Goal: Task Accomplishment & Management: Complete application form

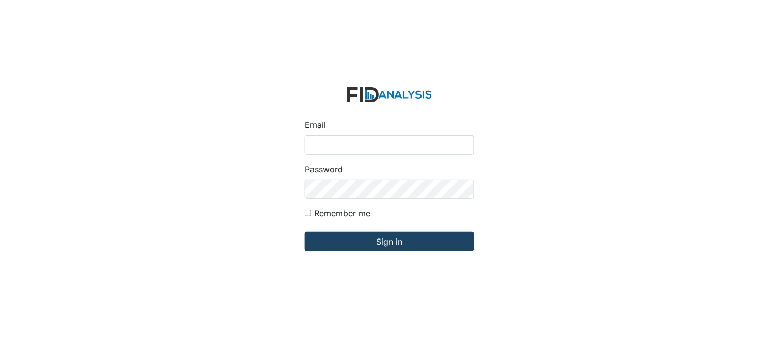
type input "[PERSON_NAME][EMAIL_ADDRESS][DOMAIN_NAME]"
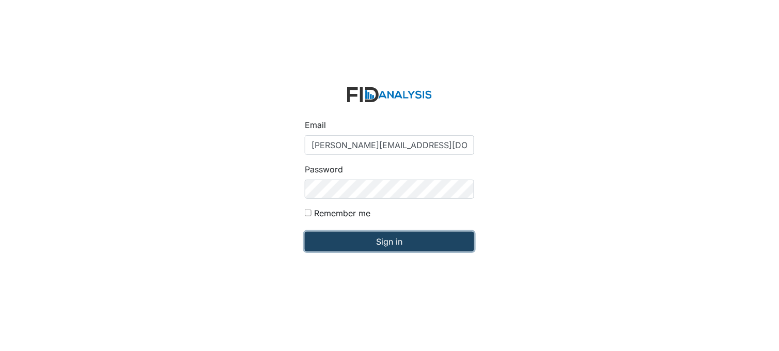
click at [394, 243] on input "Sign in" at bounding box center [389, 242] width 169 height 20
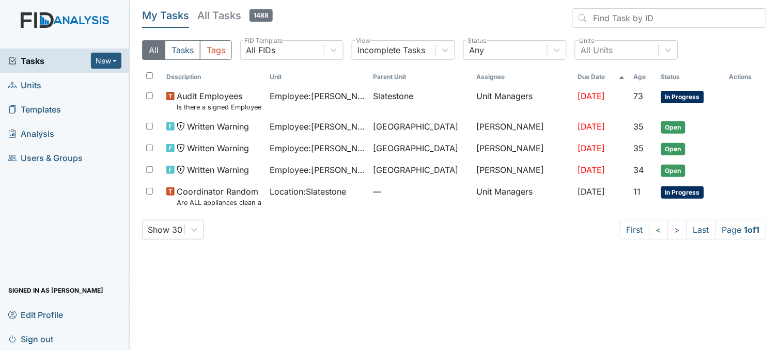
click at [73, 81] on link "Units" at bounding box center [65, 85] width 130 height 24
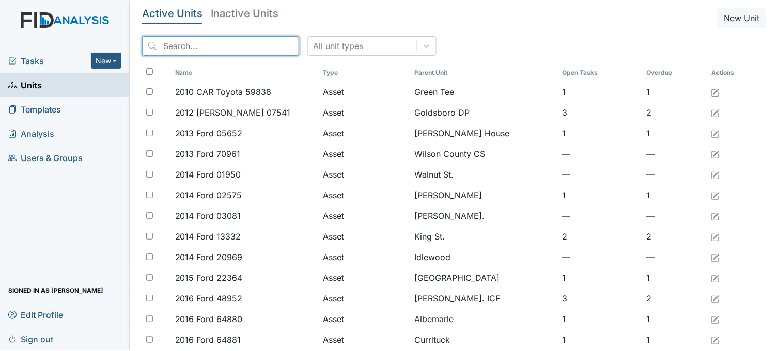
click at [212, 45] on input "search" at bounding box center [220, 46] width 157 height 20
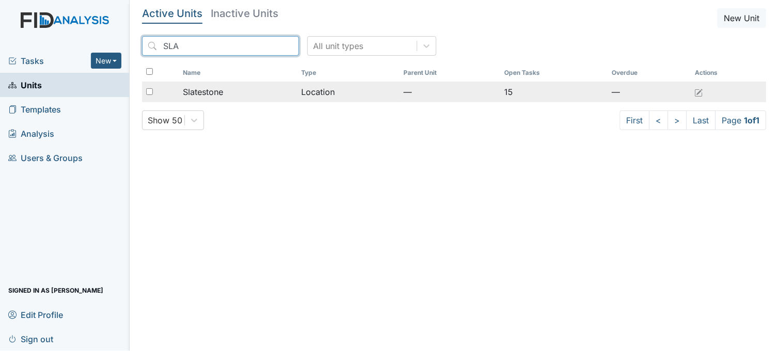
type input "SLA"
click at [219, 86] on span "Slatestone" at bounding box center [203, 92] width 40 height 12
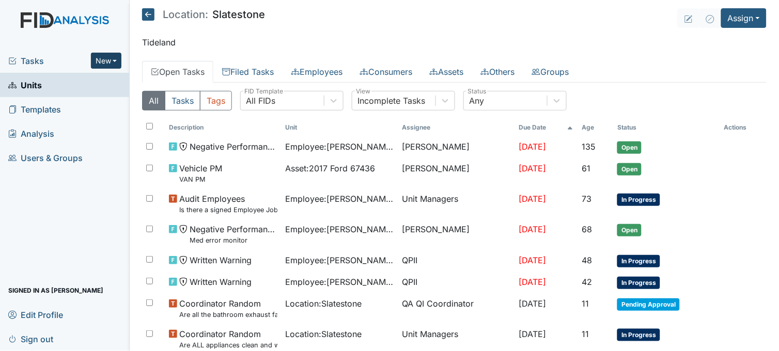
click at [107, 57] on button "New" at bounding box center [106, 61] width 31 height 16
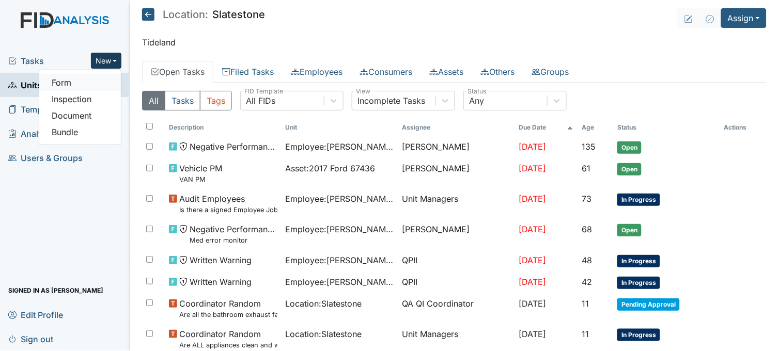
click at [92, 85] on link "Form" at bounding box center [80, 82] width 82 height 17
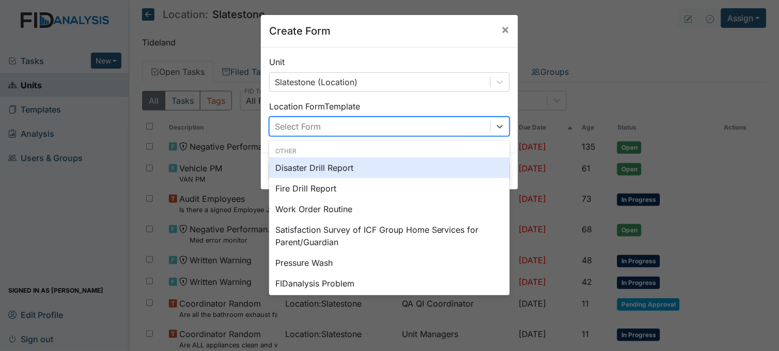
click at [361, 120] on div "Select Form" at bounding box center [380, 126] width 220 height 19
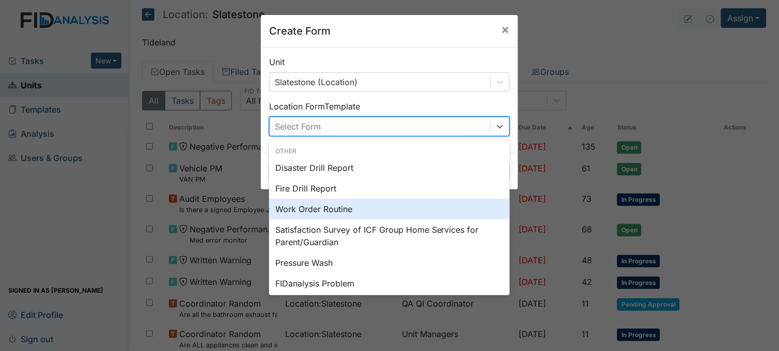
click at [322, 202] on div "Work Order Routine" at bounding box center [389, 209] width 241 height 21
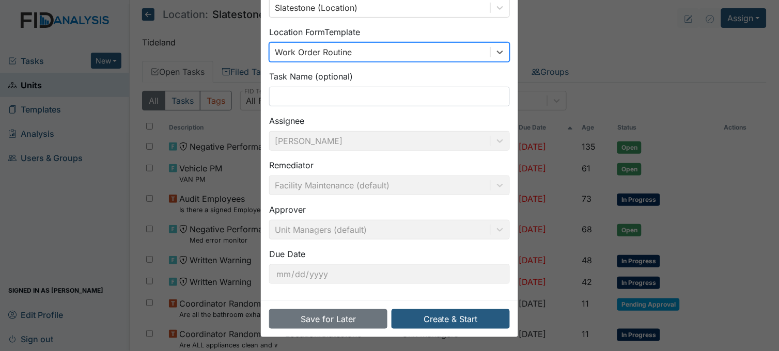
scroll to position [76, 0]
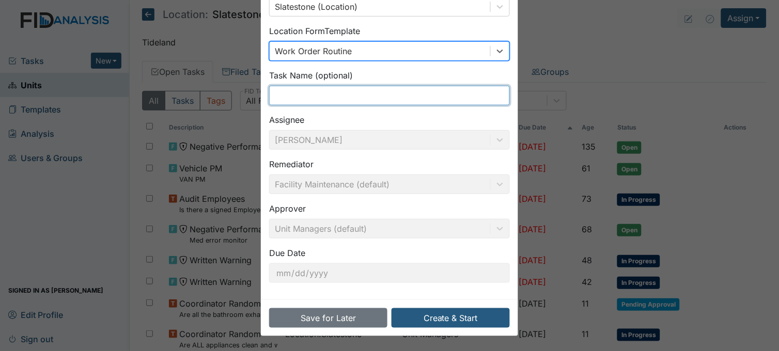
click at [363, 92] on input "text" at bounding box center [389, 96] width 241 height 20
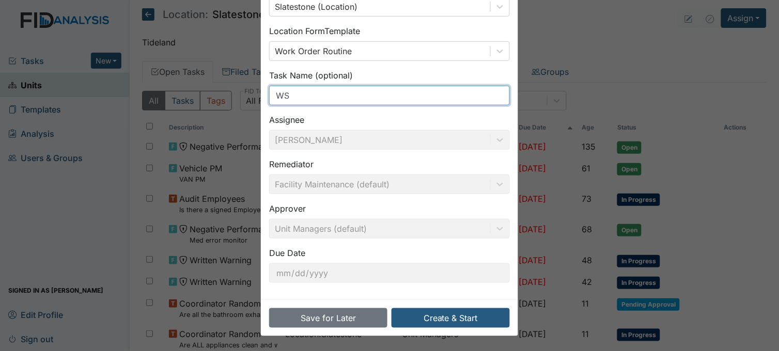
type input "W"
type input "washer handle"
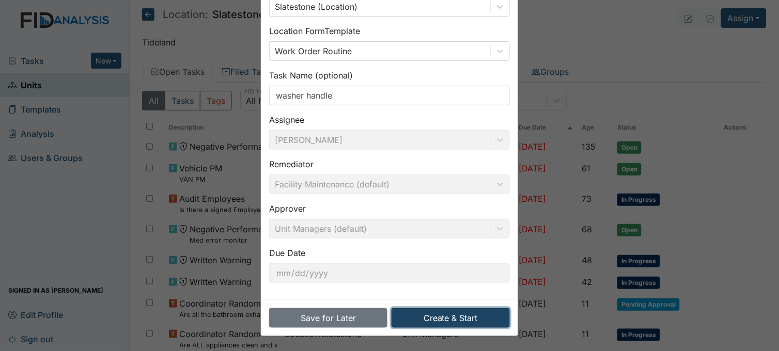
click at [453, 323] on button "Create & Start" at bounding box center [450, 318] width 118 height 20
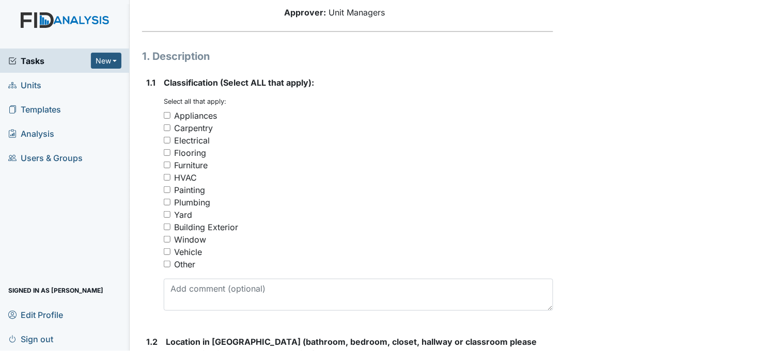
scroll to position [172, 0]
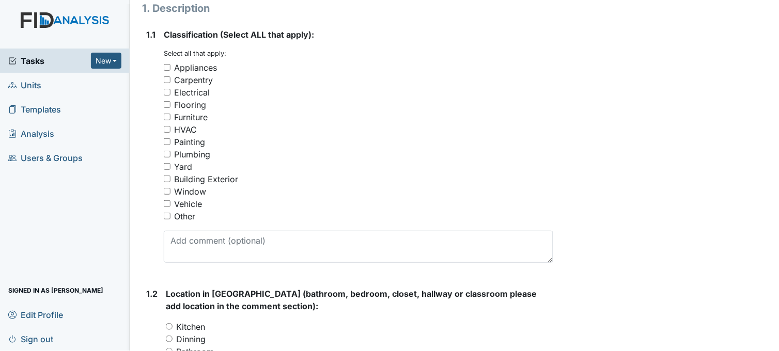
click at [168, 69] on input "Appliances" at bounding box center [167, 67] width 7 height 7
checkbox input "true"
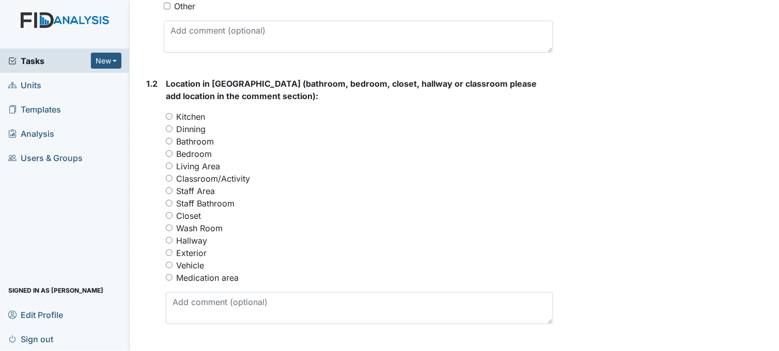
scroll to position [401, 0]
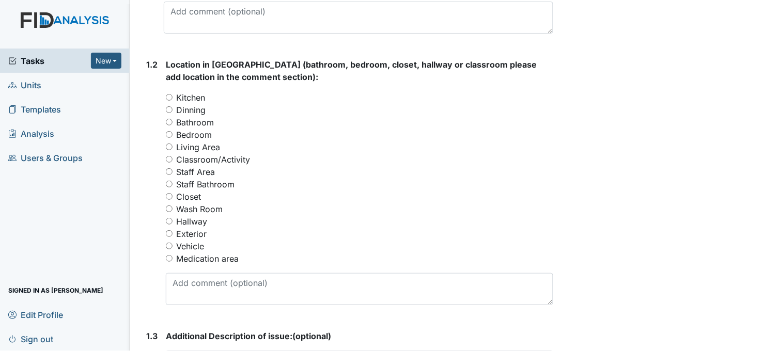
click at [170, 207] on input "Wash Room" at bounding box center [169, 208] width 7 height 7
radio input "true"
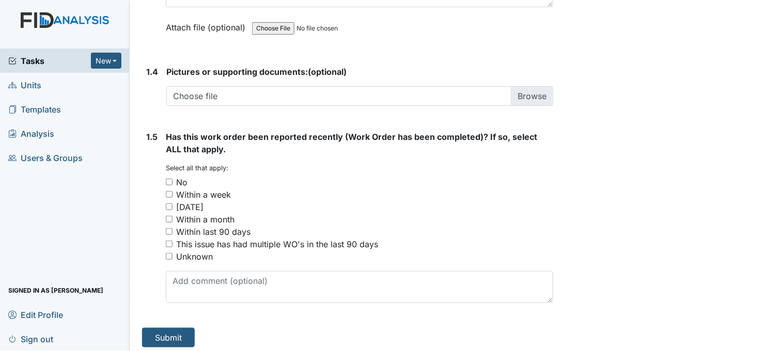
scroll to position [781, 0]
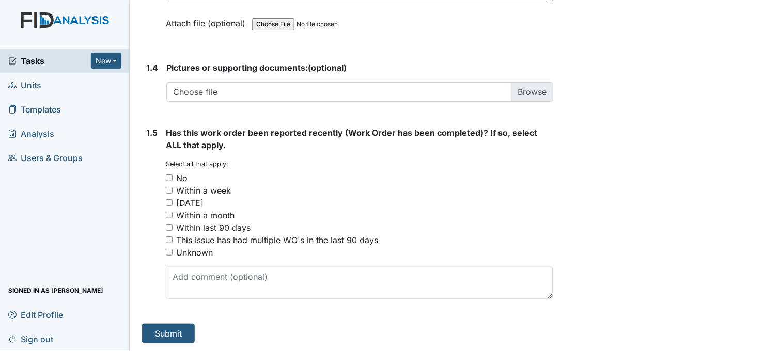
click at [169, 178] on input "No" at bounding box center [169, 178] width 7 height 7
checkbox input "true"
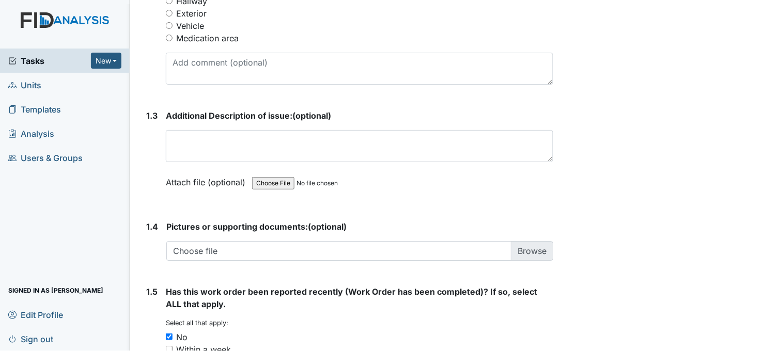
scroll to position [608, 0]
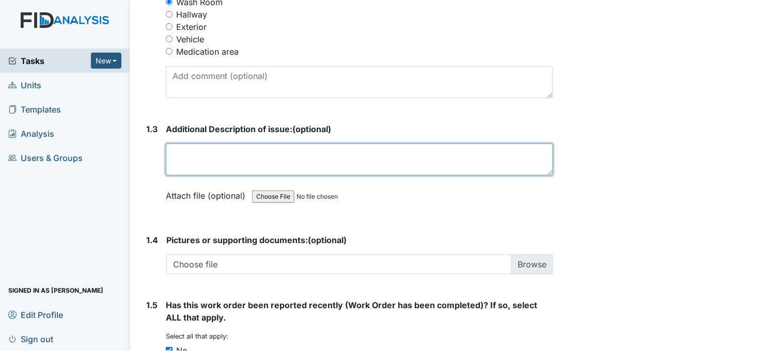
click at [287, 151] on textarea at bounding box center [359, 160] width 387 height 32
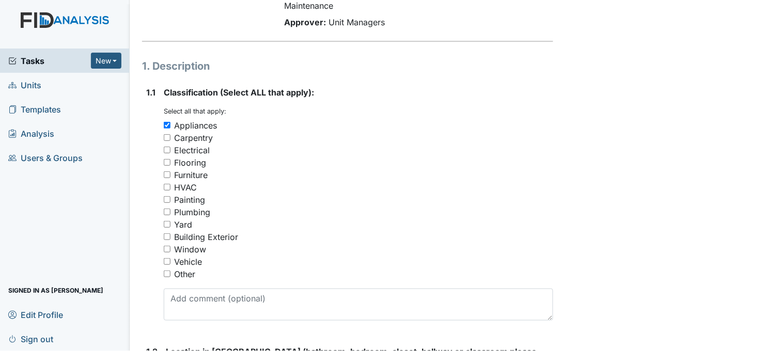
scroll to position [0, 0]
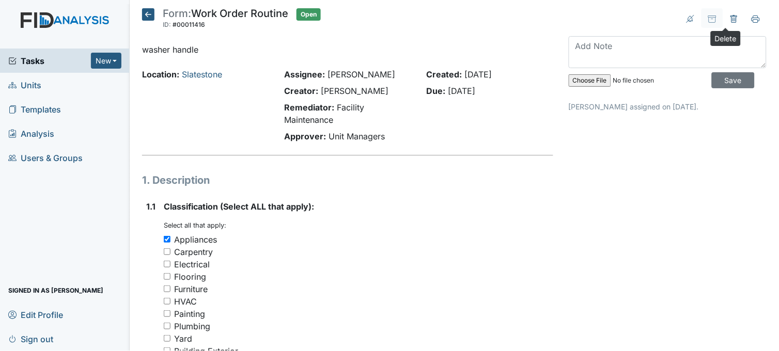
type textarea "handle broken"
click at [730, 19] on icon at bounding box center [734, 19] width 8 height 8
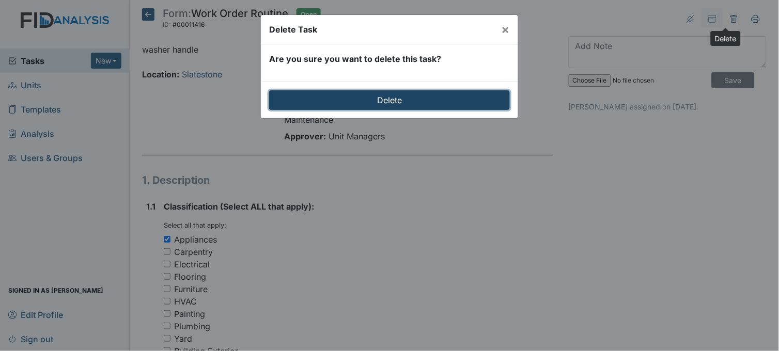
click at [433, 100] on input "Delete" at bounding box center [389, 100] width 241 height 20
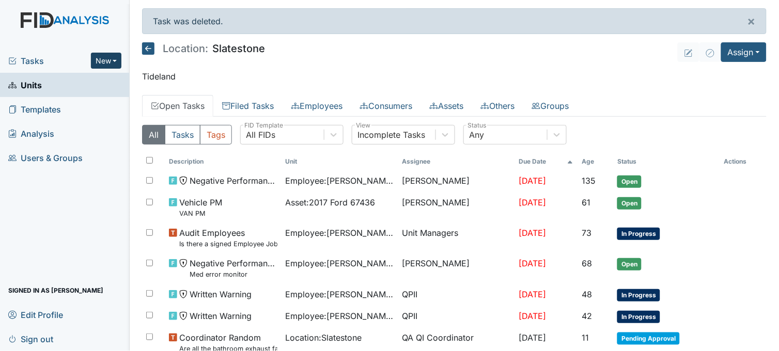
click at [112, 57] on button "New" at bounding box center [106, 61] width 31 height 16
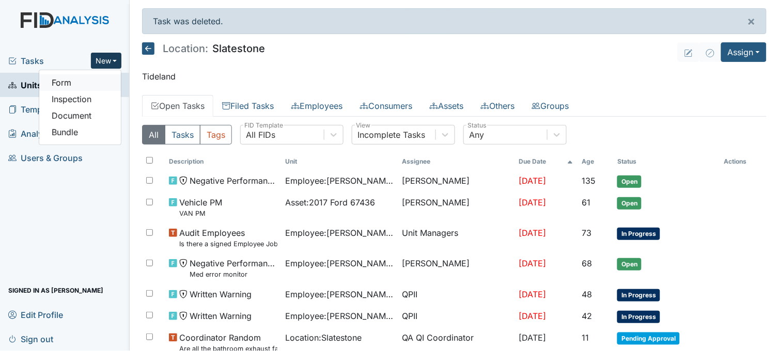
click at [100, 82] on link "Form" at bounding box center [80, 82] width 82 height 17
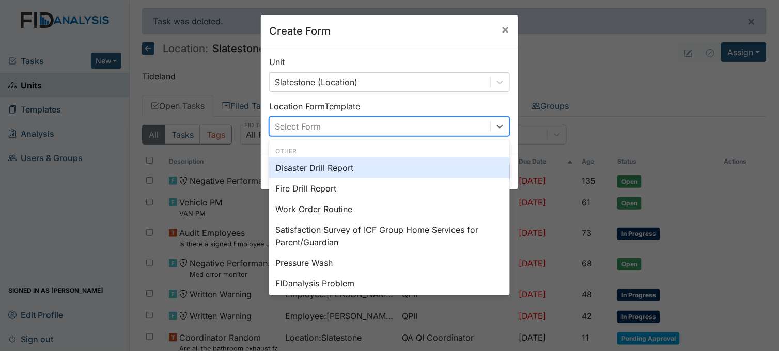
drag, startPoint x: 408, startPoint y: 132, endPoint x: 403, endPoint y: 137, distance: 6.9
click at [408, 133] on div "Select Form" at bounding box center [380, 126] width 220 height 19
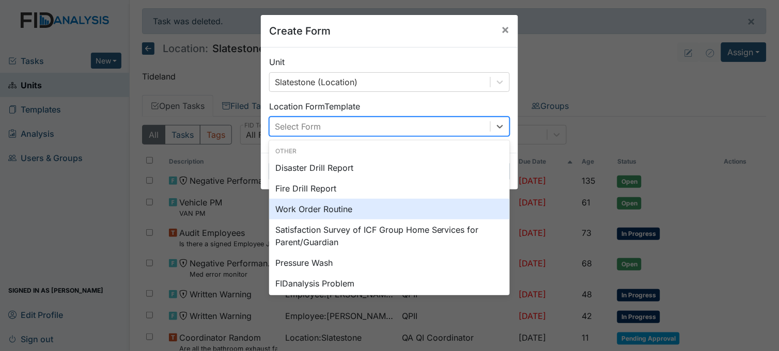
click at [326, 207] on div "Work Order Routine" at bounding box center [389, 209] width 241 height 21
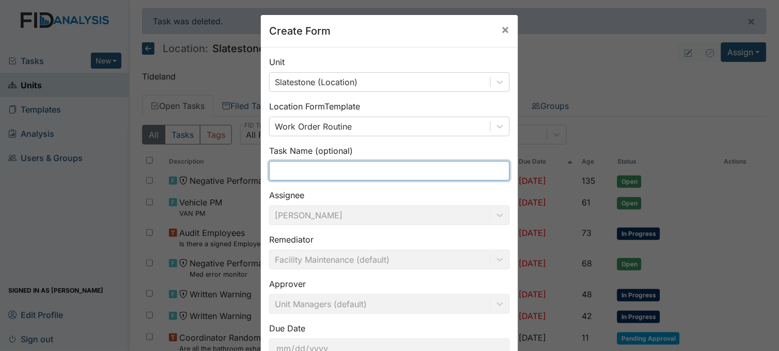
click at [308, 167] on input "text" at bounding box center [389, 171] width 241 height 20
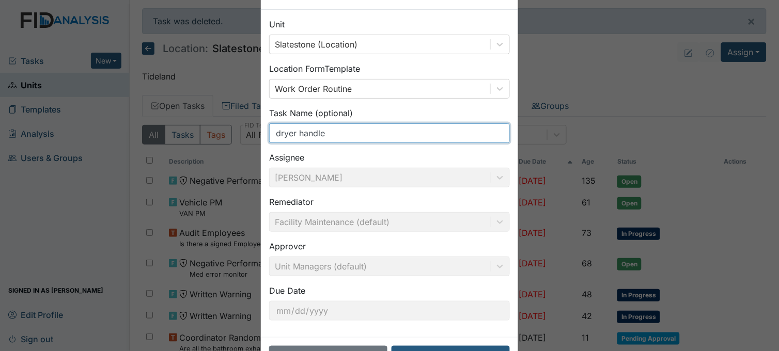
scroll to position [76, 0]
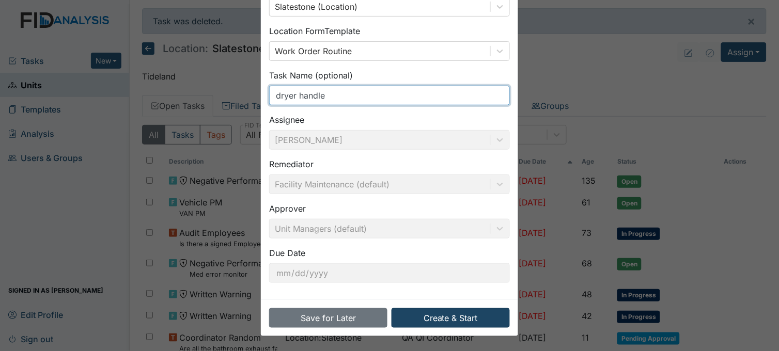
type input "dryer handle"
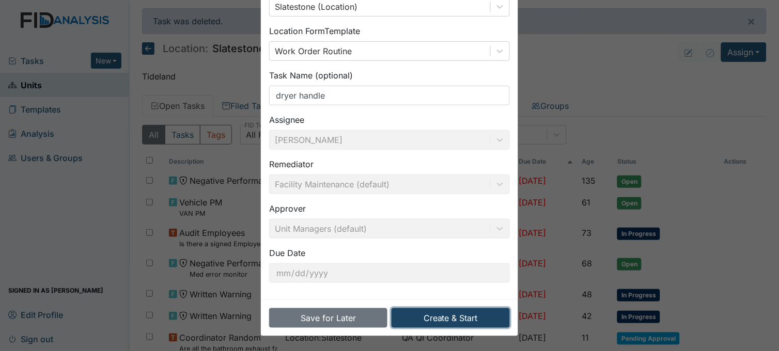
click at [441, 322] on button "Create & Start" at bounding box center [450, 318] width 118 height 20
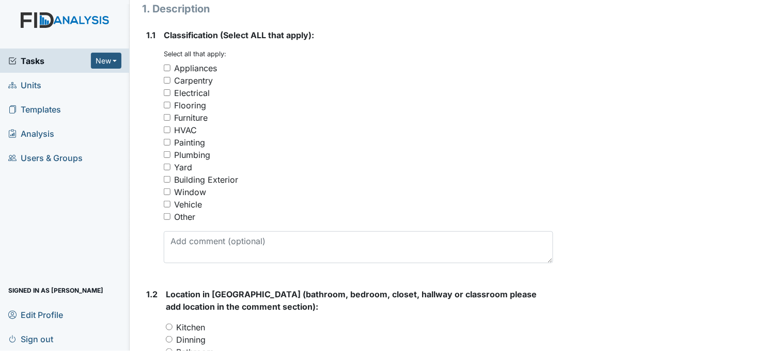
scroll to position [172, 0]
click at [167, 66] on input "Appliances" at bounding box center [167, 67] width 7 height 7
checkbox input "true"
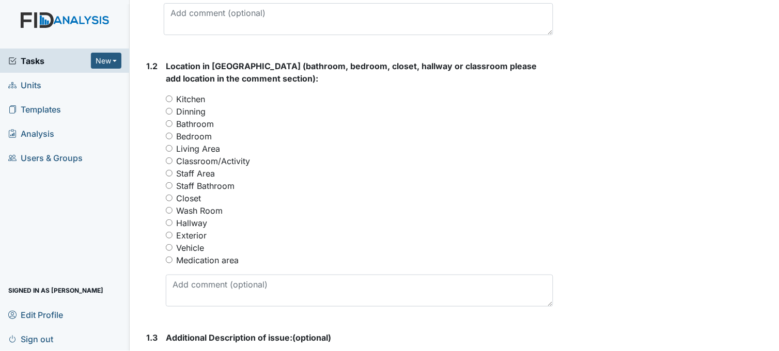
scroll to position [401, 0]
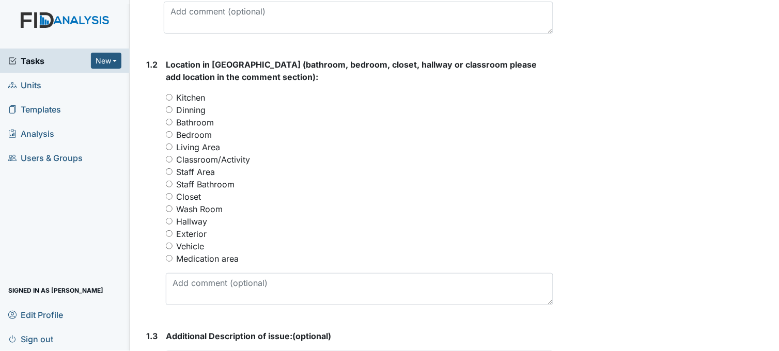
click at [171, 208] on input "Wash Room" at bounding box center [169, 208] width 7 height 7
radio input "true"
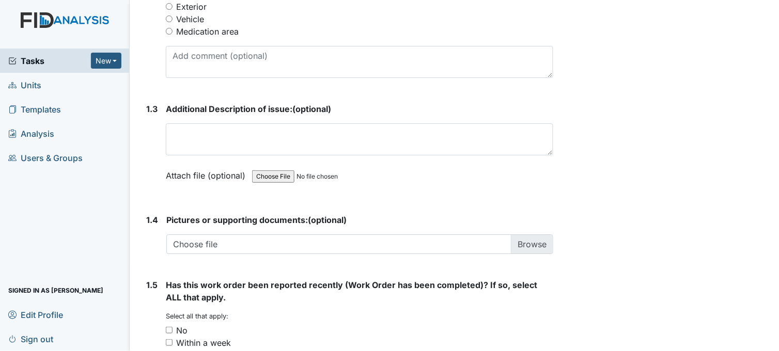
scroll to position [631, 0]
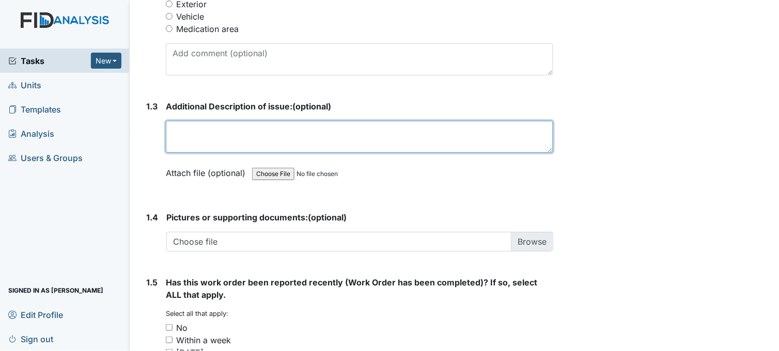
click at [257, 135] on textarea at bounding box center [359, 137] width 387 height 32
type textarea "dryer handle broken causing dryer door to not close properly"
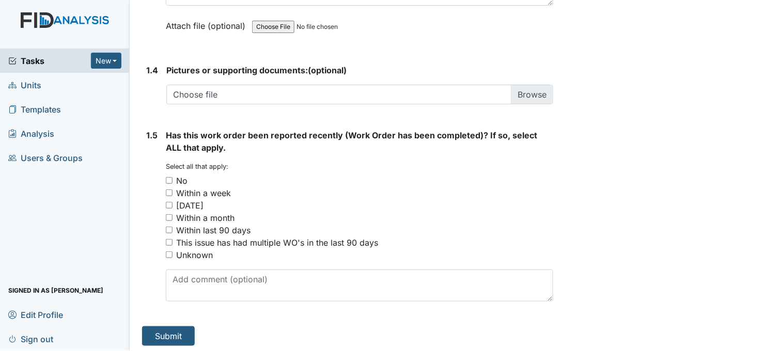
scroll to position [781, 0]
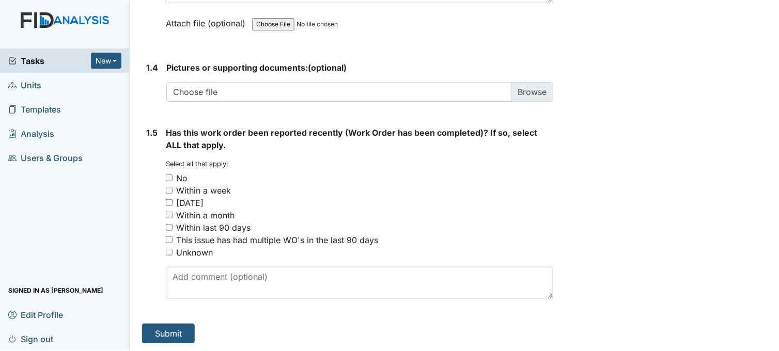
click at [171, 178] on input "No" at bounding box center [169, 178] width 7 height 7
checkbox input "true"
click at [171, 338] on button "Submit" at bounding box center [168, 334] width 53 height 20
